Goal: Find specific page/section: Find specific page/section

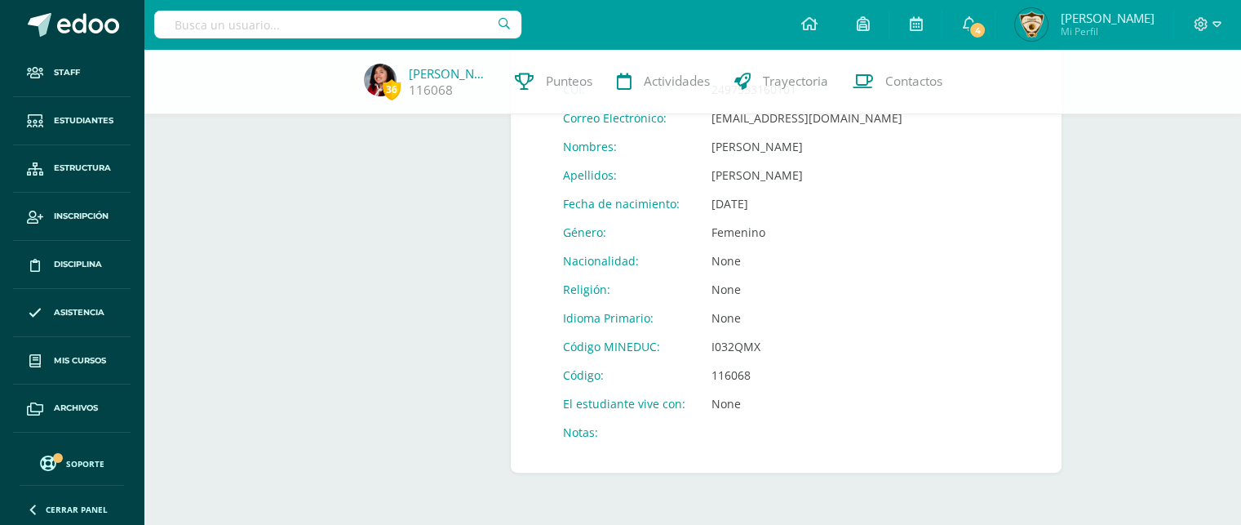
click at [183, 26] on input "text" at bounding box center [337, 25] width 367 height 28
type input "Paula Roca"
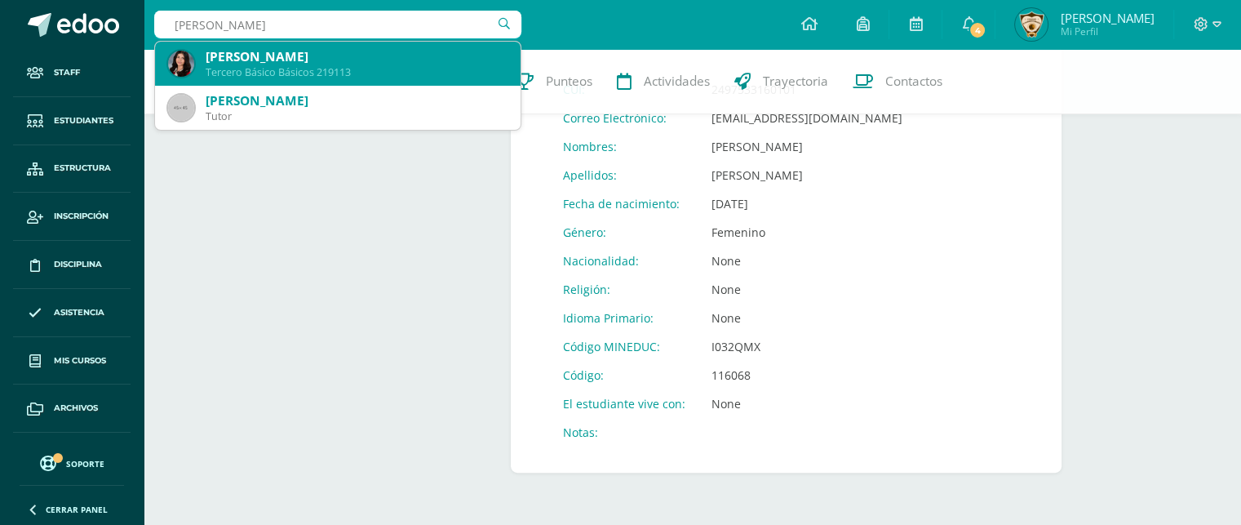
click at [242, 57] on div "Paula Isabel Roca Gálvez" at bounding box center [357, 56] width 302 height 17
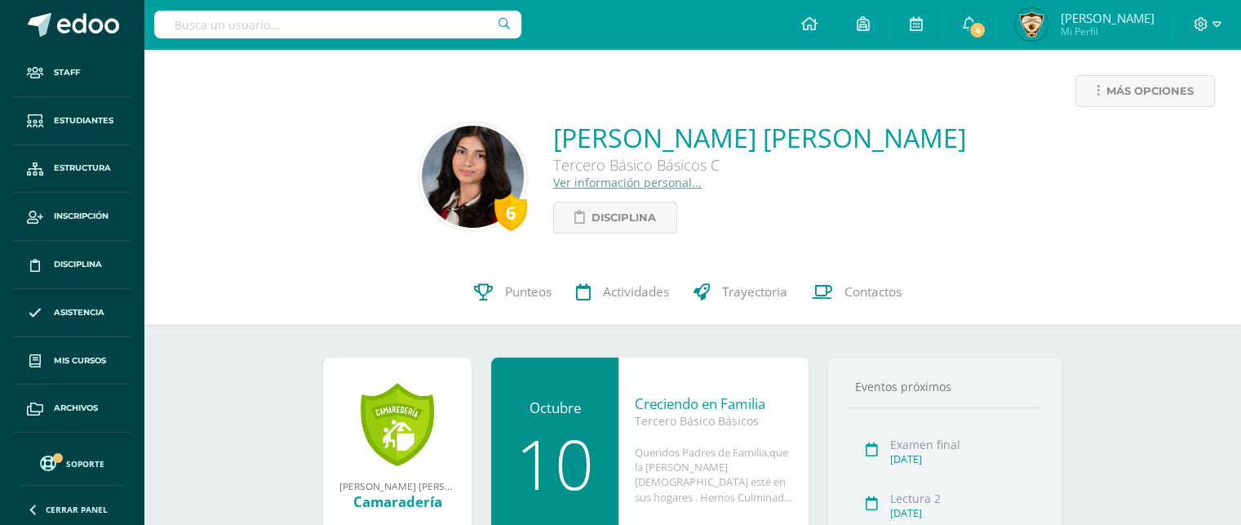
click at [189, 29] on input "text" at bounding box center [337, 25] width 367 height 28
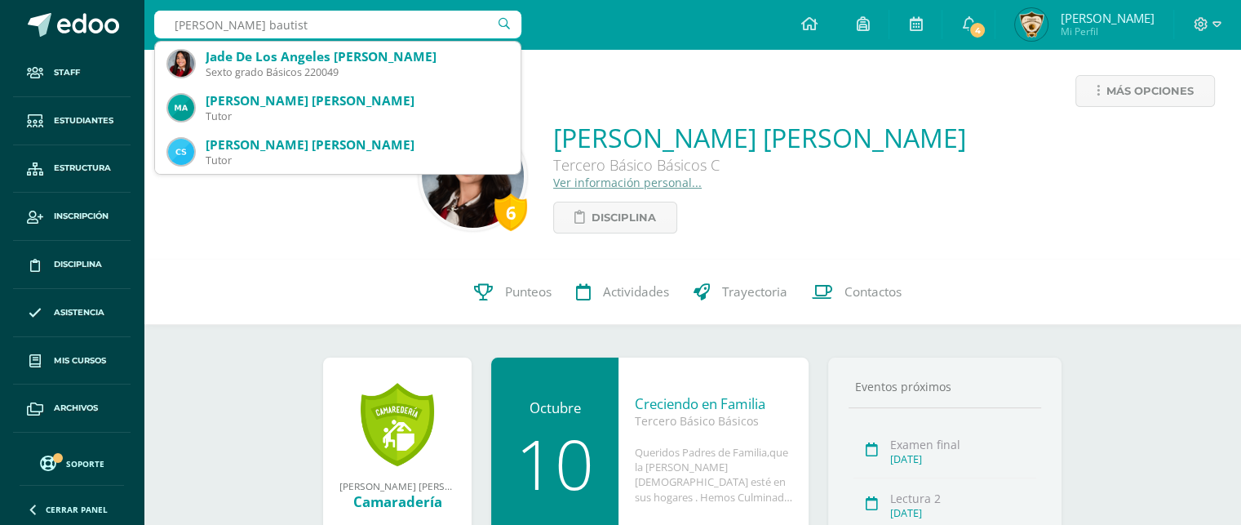
type input "jade aguilar bautista"
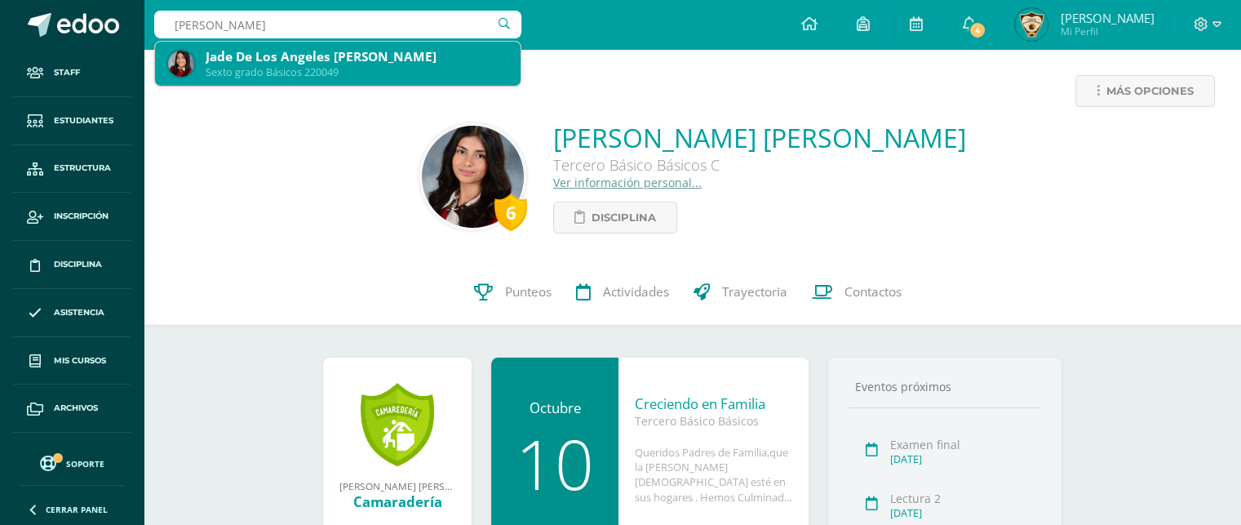
click at [253, 64] on div "Jade De Los [PERSON_NAME]" at bounding box center [357, 56] width 302 height 17
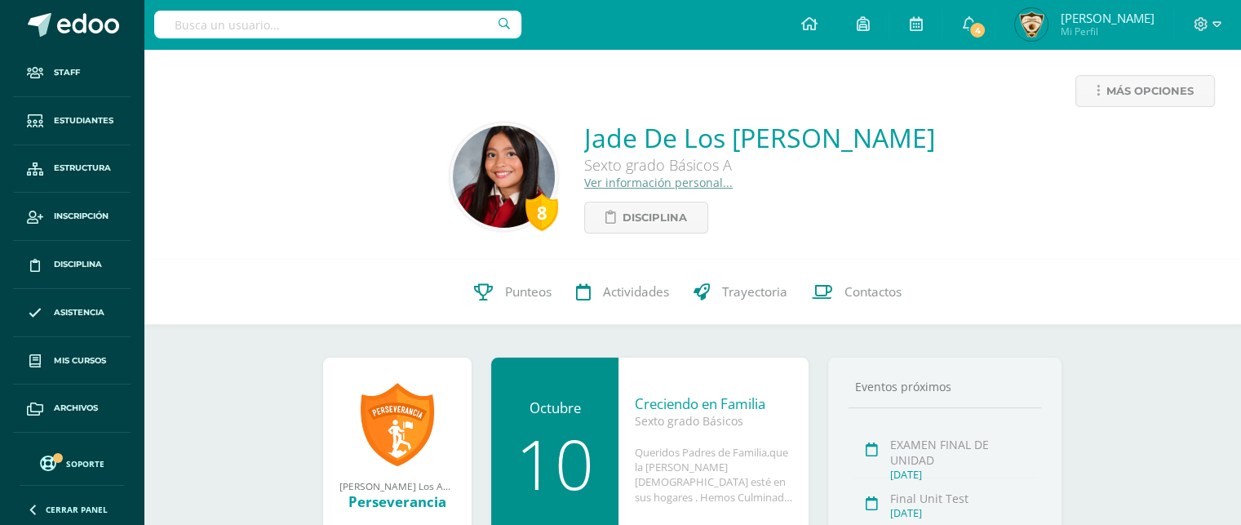
click at [595, 190] on link "Ver información personal..." at bounding box center [658, 183] width 149 height 16
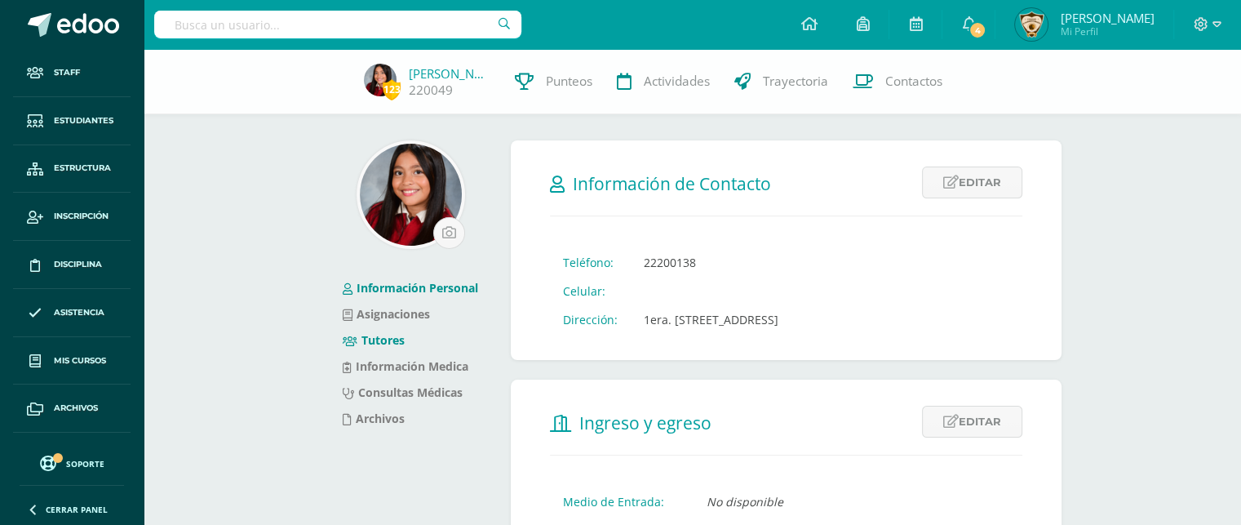
click at [383, 338] on link "Tutores" at bounding box center [374, 340] width 62 height 16
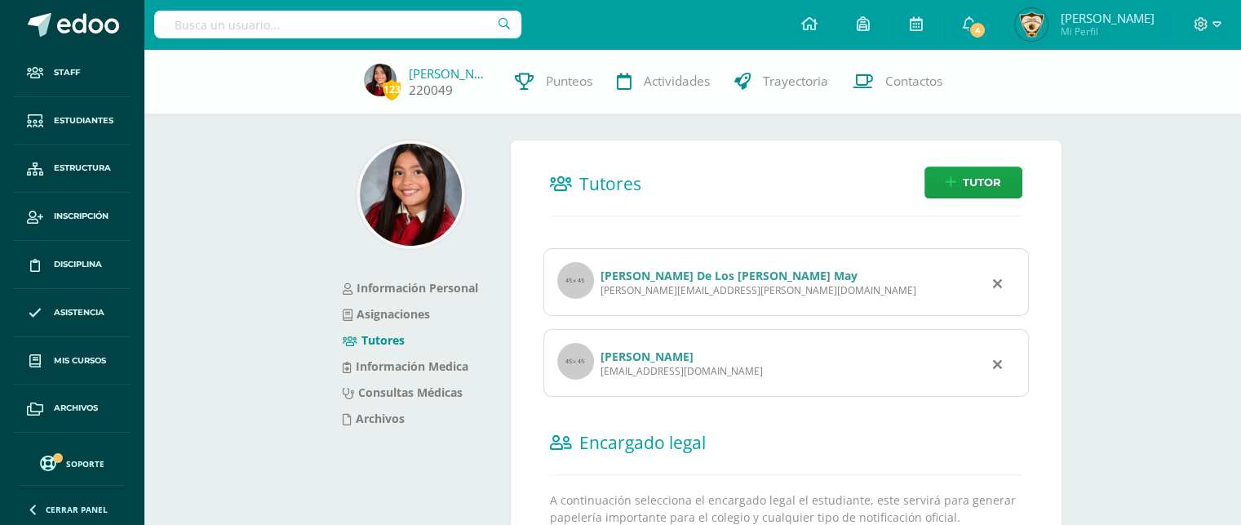
click at [454, 74] on link "[PERSON_NAME]" at bounding box center [450, 73] width 82 height 16
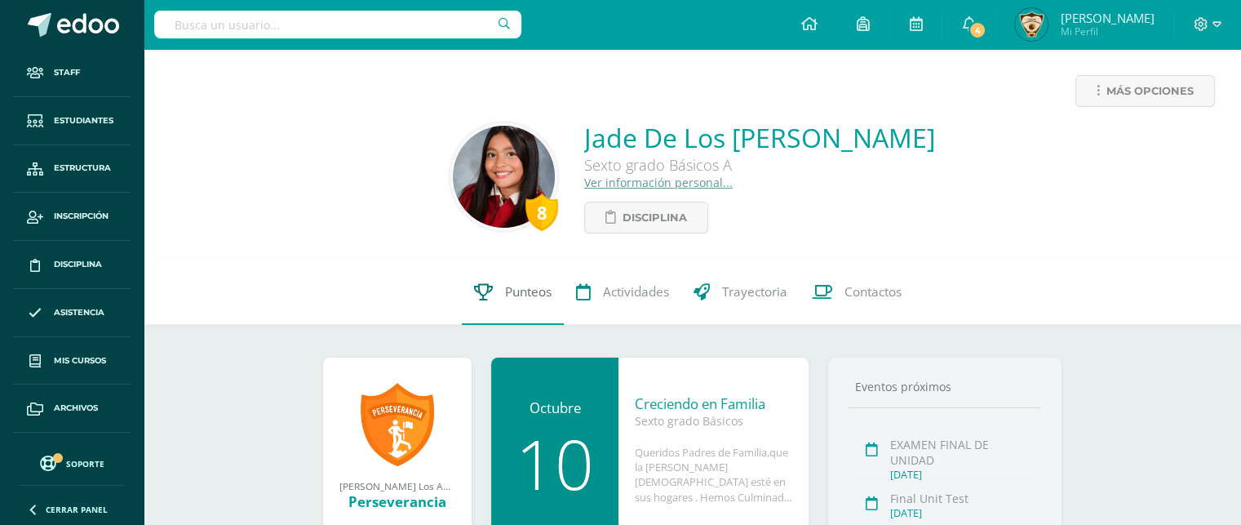
click at [520, 287] on span "Punteos" at bounding box center [528, 291] width 47 height 17
